Goal: Find specific page/section

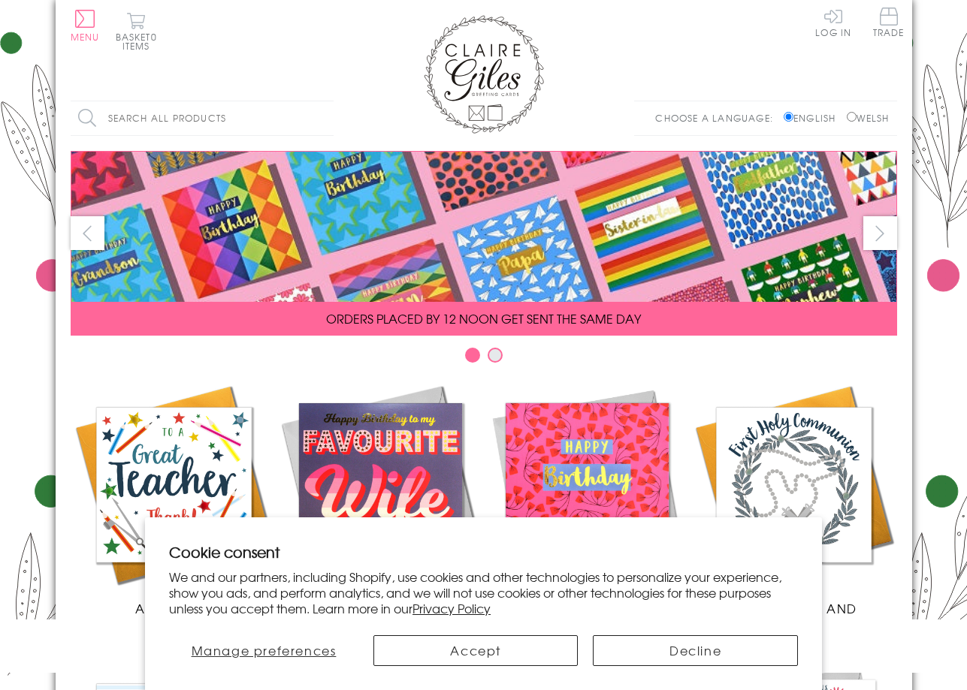
click at [189, 105] on input "Search all products" at bounding box center [202, 118] width 263 height 34
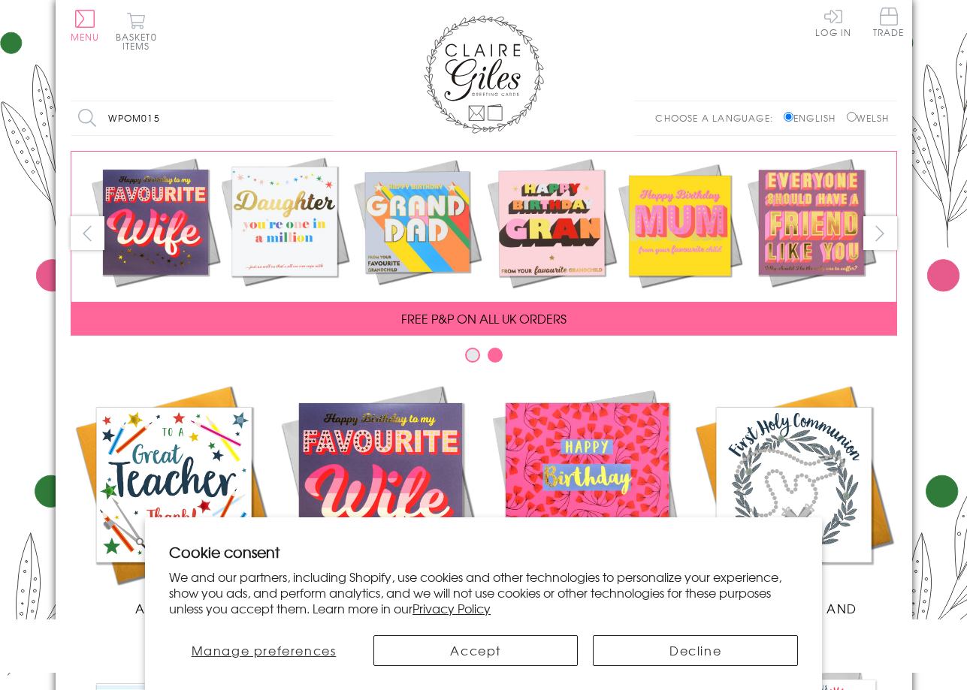
type input "wpom015"
click at [318, 101] on input "Search" at bounding box center [325, 118] width 15 height 34
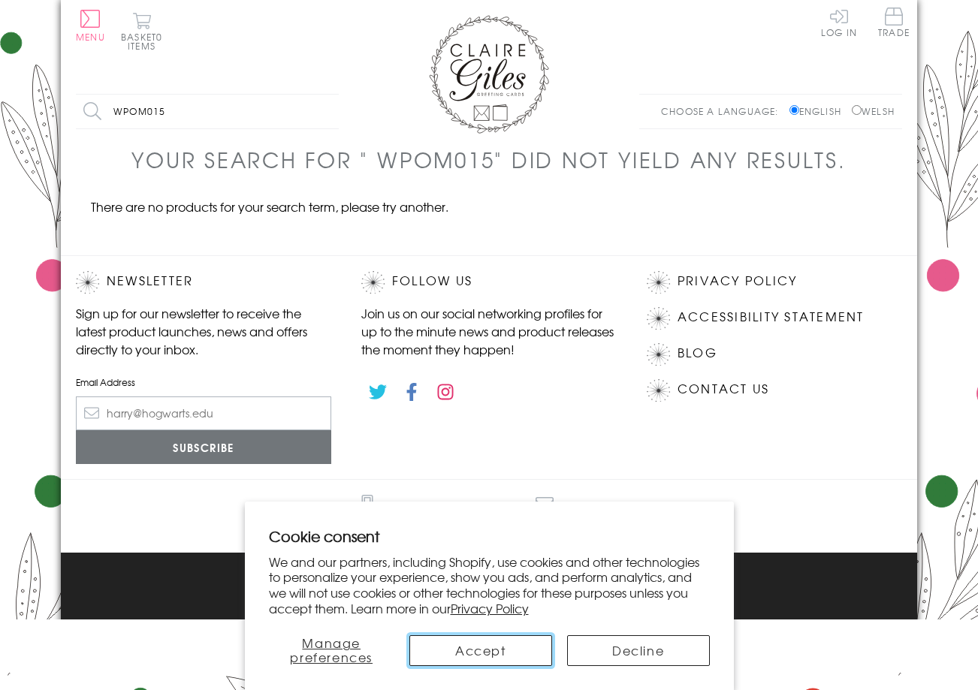
click at [497, 644] on button "Accept" at bounding box center [480, 650] width 143 height 31
